Goal: Task Accomplishment & Management: Use online tool/utility

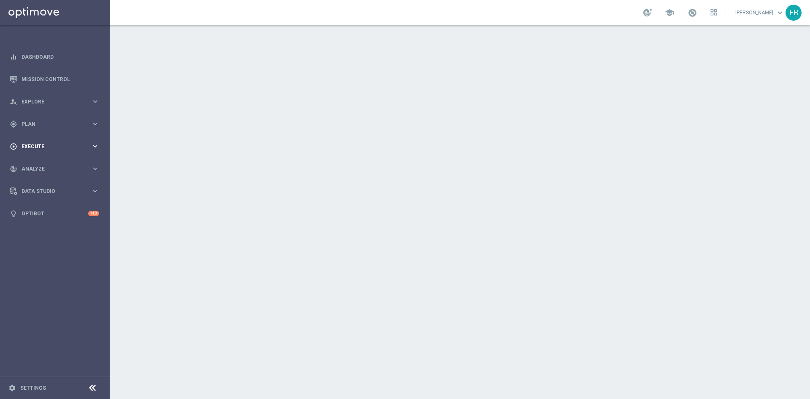
click at [54, 138] on div "play_circle_outline Execute keyboard_arrow_right" at bounding box center [54, 146] width 109 height 22
click at [66, 121] on span "Plan" at bounding box center [57, 123] width 70 height 5
click at [50, 169] on span "Templates" at bounding box center [52, 166] width 60 height 5
click at [37, 179] on link "Optimail" at bounding box center [57, 179] width 62 height 7
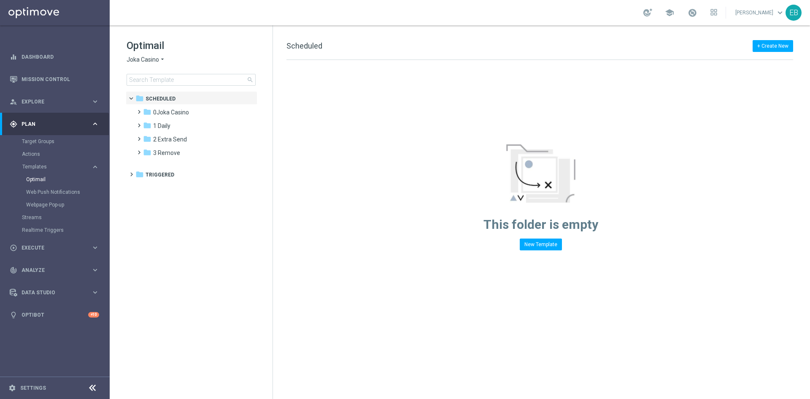
click at [156, 63] on span "Joka Casino" at bounding box center [143, 60] width 32 height 8
click at [0, 0] on span "Jackpot [PERSON_NAME]" at bounding box center [0, 0] width 0 height 0
click at [178, 109] on div "folder 1 Daily" at bounding box center [191, 113] width 97 height 10
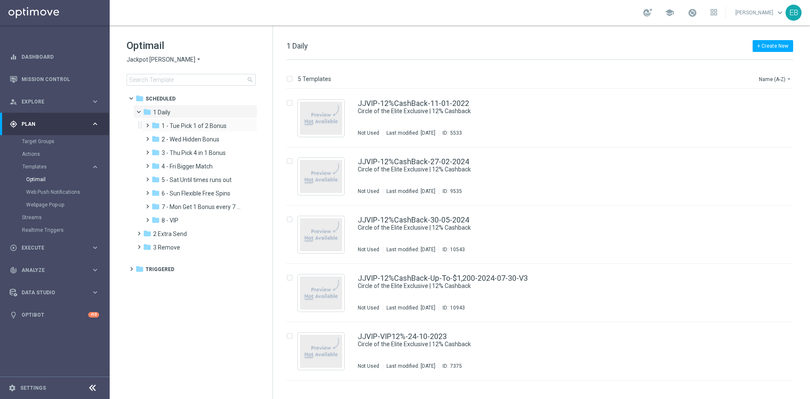
click at [196, 120] on div "folder 1 - Tue Pick 1 of 2 Bonus more_vert" at bounding box center [200, 124] width 116 height 13
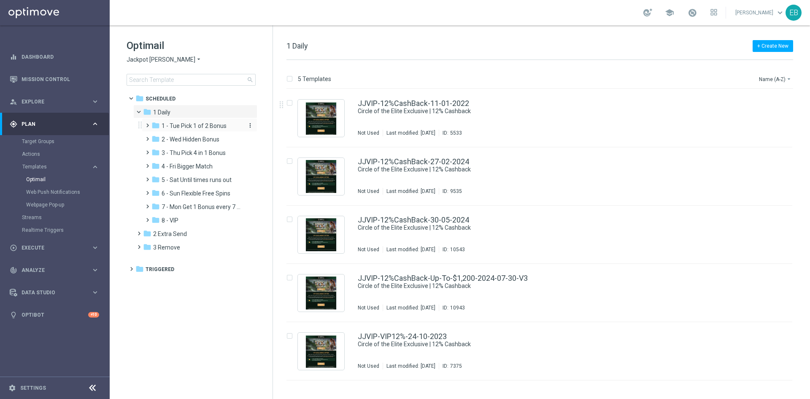
click at [227, 129] on div "folder 1 - Tue Pick 1 of 2 Bonus" at bounding box center [196, 126] width 90 height 10
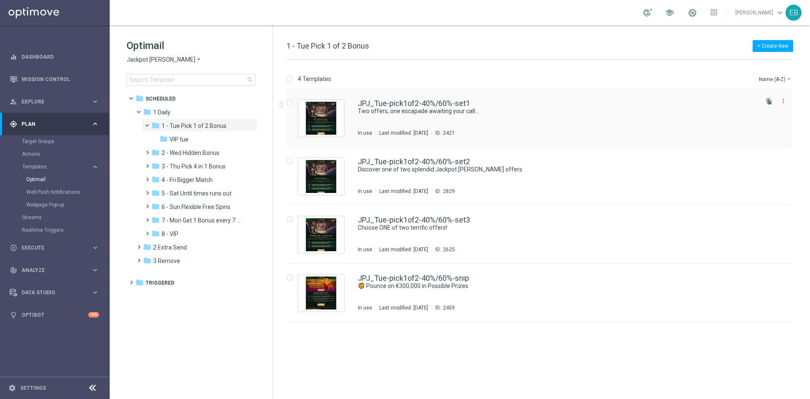
click at [671, 105] on div "JPJ_Tue-pick1of2-40%/60%-set1" at bounding box center [557, 104] width 399 height 8
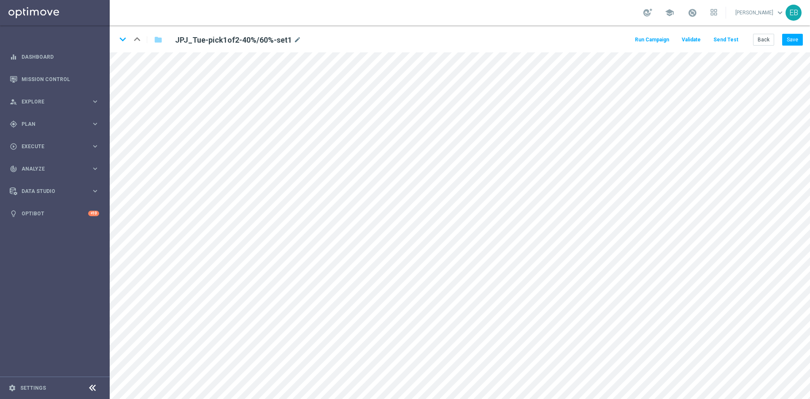
click at [725, 40] on button "Send Test" at bounding box center [725, 39] width 27 height 11
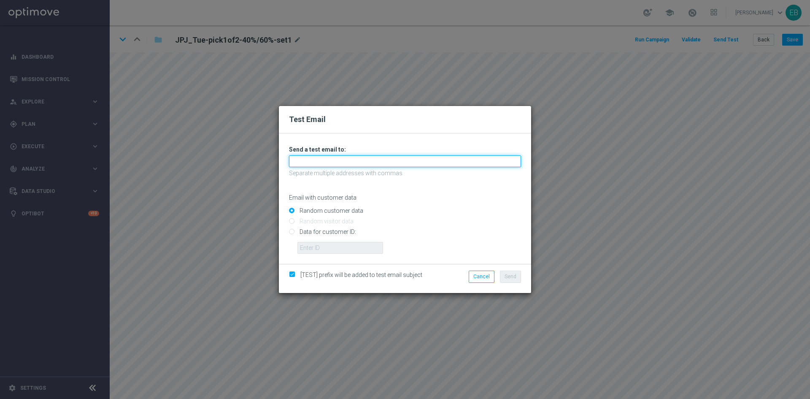
click at [311, 163] on input "text" at bounding box center [405, 161] width 232 height 12
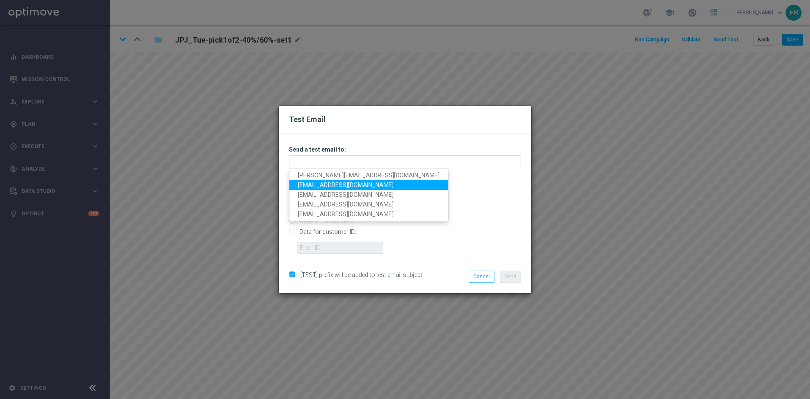
click at [315, 188] on link "promo@mediamanta.com" at bounding box center [368, 185] width 159 height 10
type input "promo@mediamanta.com"
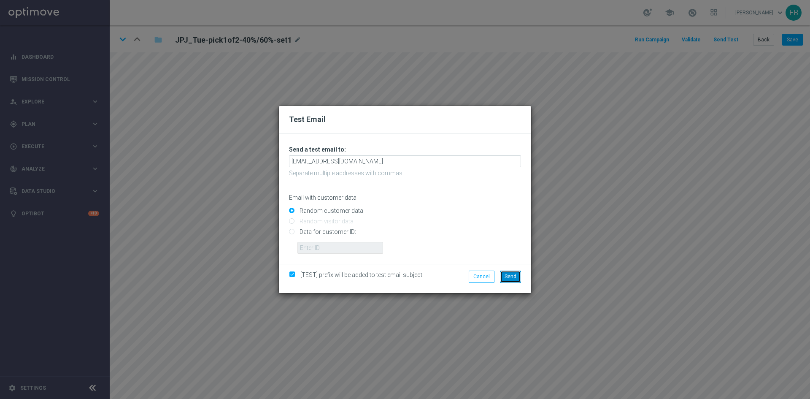
click at [512, 276] on span "Send" at bounding box center [510, 276] width 12 height 6
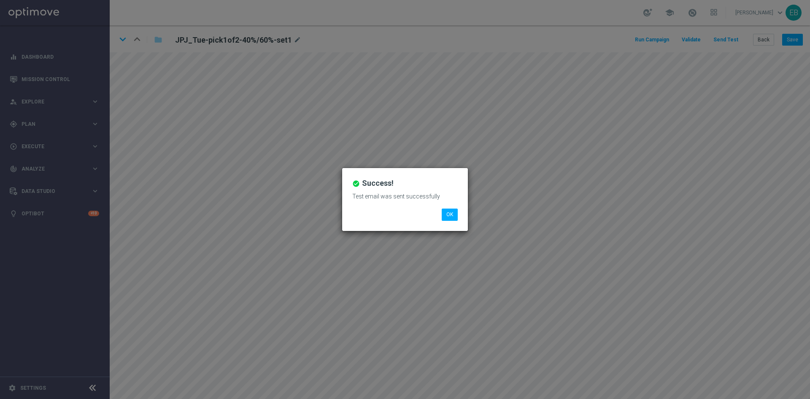
click at [459, 214] on li "OK" at bounding box center [450, 214] width 20 height 12
click at [450, 214] on button "OK" at bounding box center [450, 214] width 16 height 12
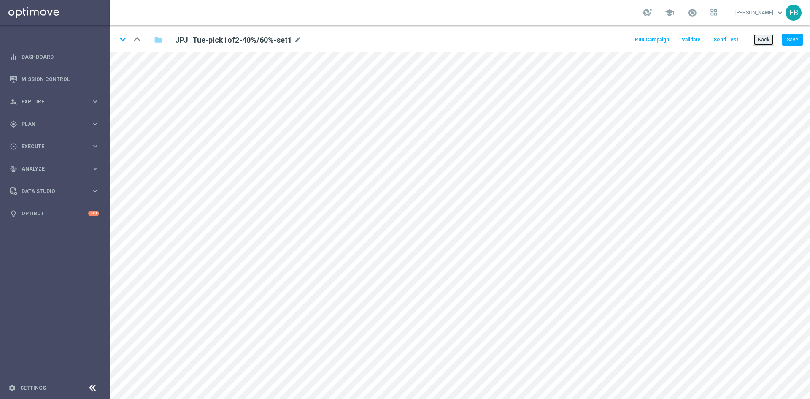
click at [760, 39] on button "Back" at bounding box center [763, 40] width 21 height 12
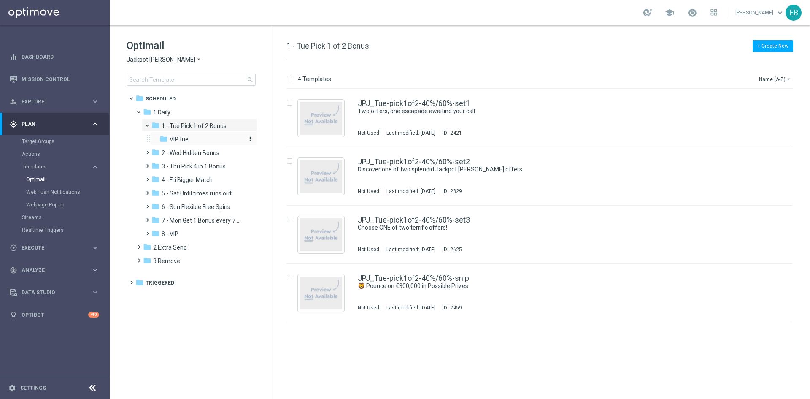
click at [212, 139] on div "folder VIP tue" at bounding box center [200, 140] width 83 height 10
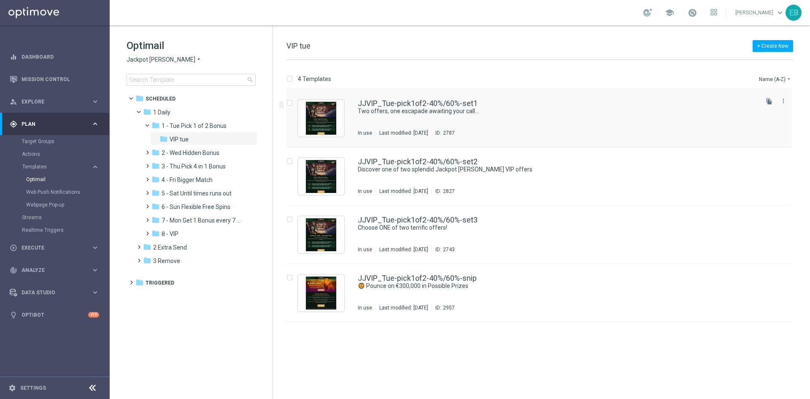
click at [580, 116] on div "JJVIP_Tue-pick1of2-40%/60%-set1 Two offers, one escapade awaiting your call... …" at bounding box center [557, 118] width 399 height 37
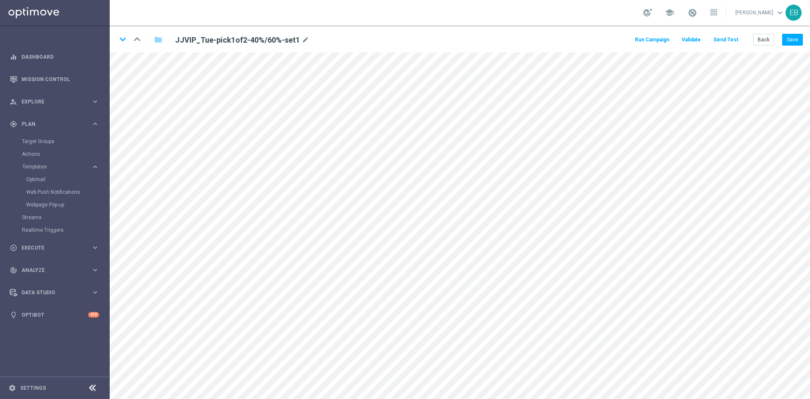
click at [726, 40] on button "Send Test" at bounding box center [725, 39] width 27 height 11
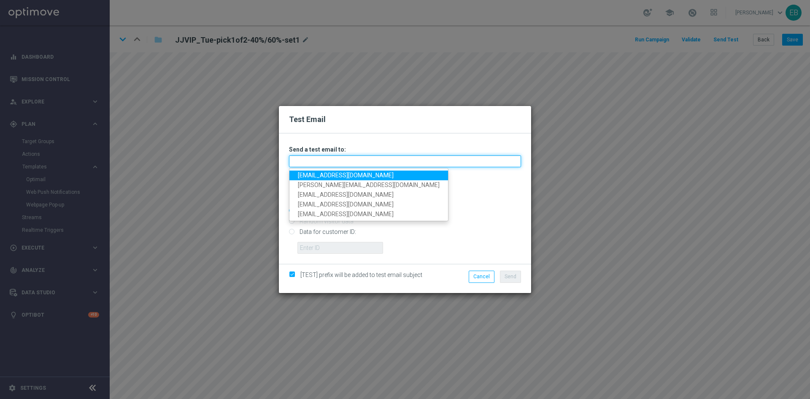
click at [319, 159] on input "text" at bounding box center [405, 161] width 232 height 12
click at [317, 173] on link "promo@mediamanta.com" at bounding box center [368, 175] width 159 height 10
type input "promo@mediamanta.com"
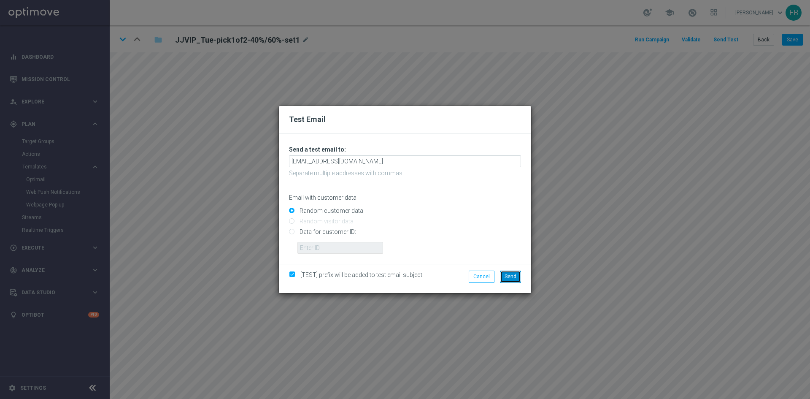
click at [518, 280] on button "Send" at bounding box center [510, 276] width 21 height 12
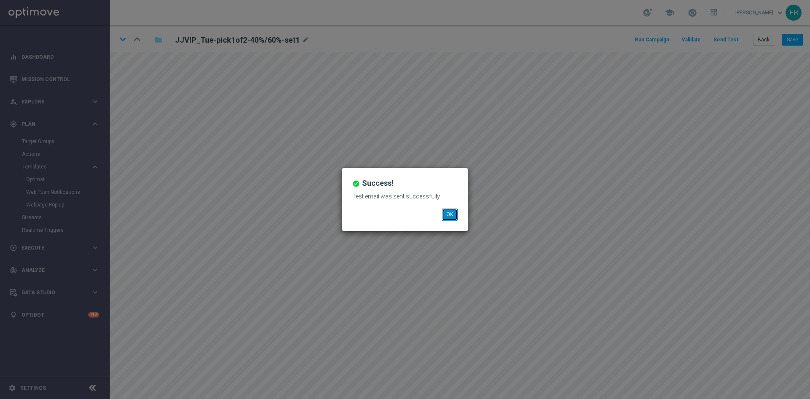
click at [456, 209] on button "OK" at bounding box center [450, 214] width 16 height 12
